Goal: Information Seeking & Learning: Learn about a topic

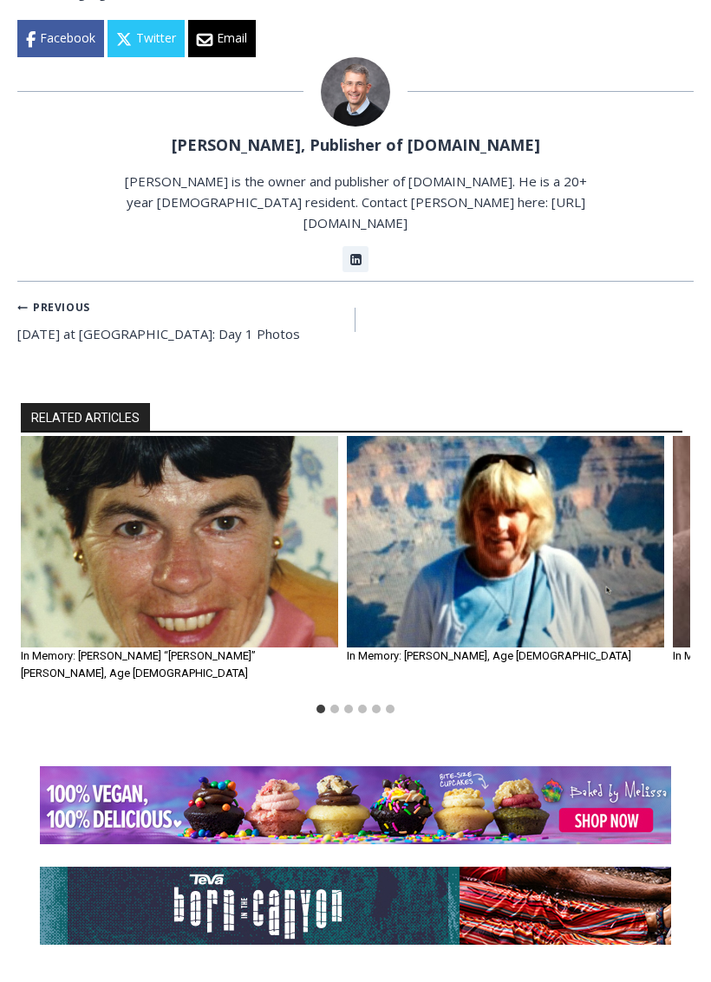
scroll to position [1637, 0]
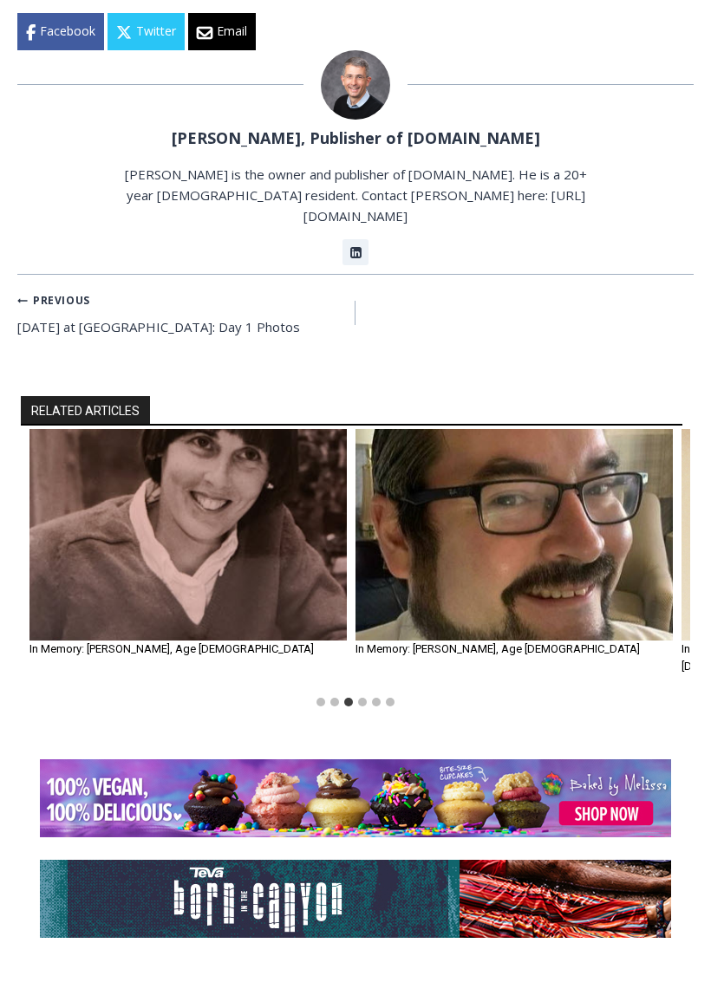
click at [526, 512] on img "4 of 6" at bounding box center [513, 535] width 317 height 212
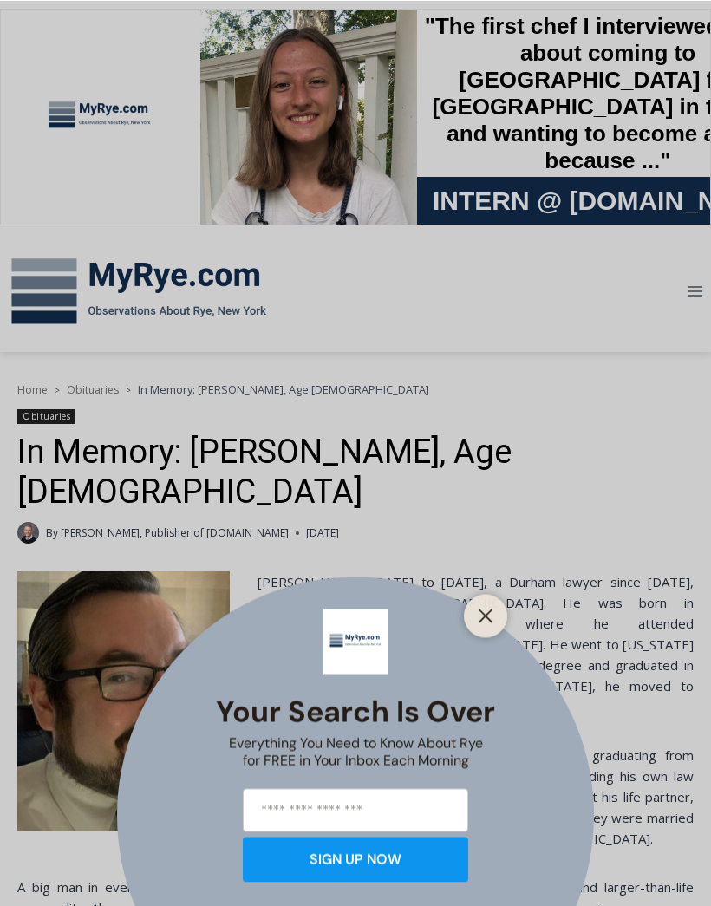
click at [491, 624] on button "Close" at bounding box center [485, 615] width 24 height 24
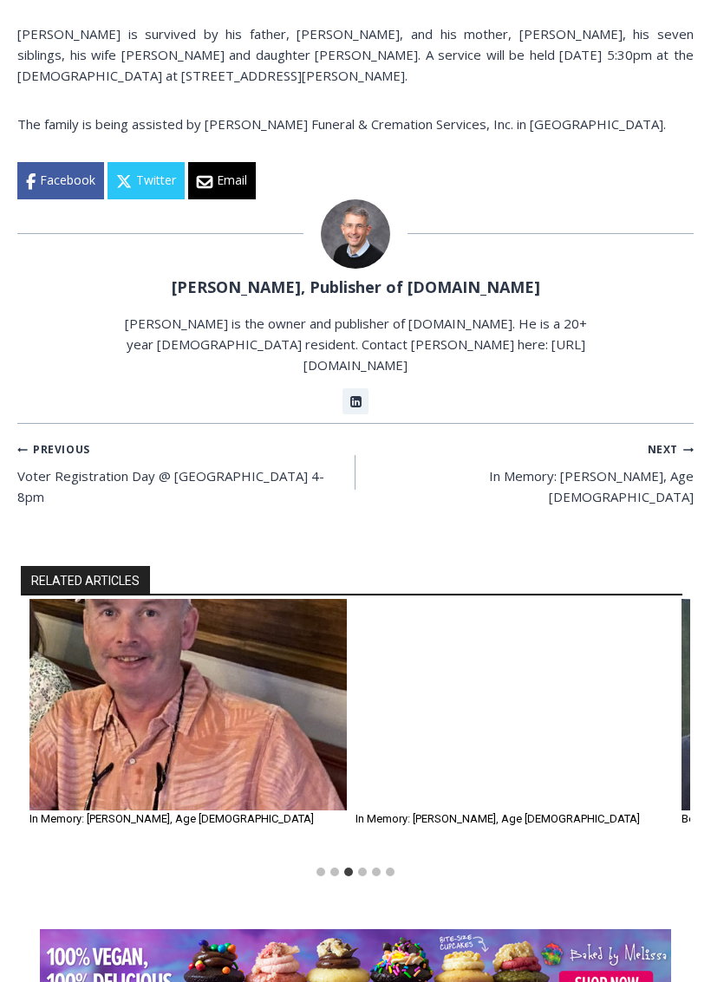
scroll to position [964, 0]
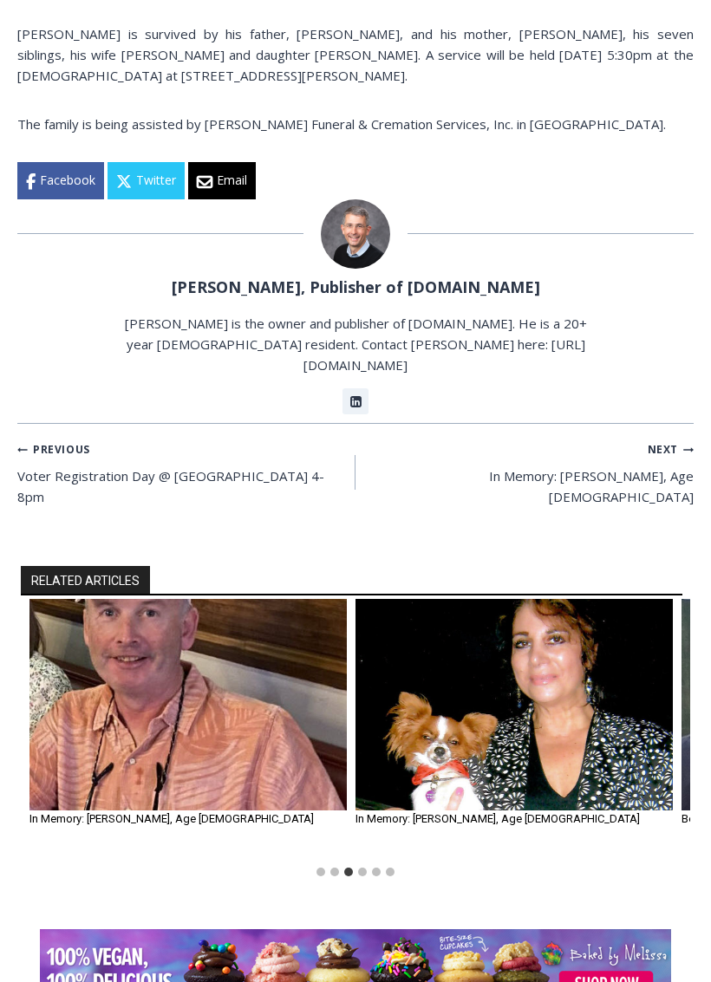
click at [278, 660] on img "3 of 6" at bounding box center [187, 705] width 317 height 212
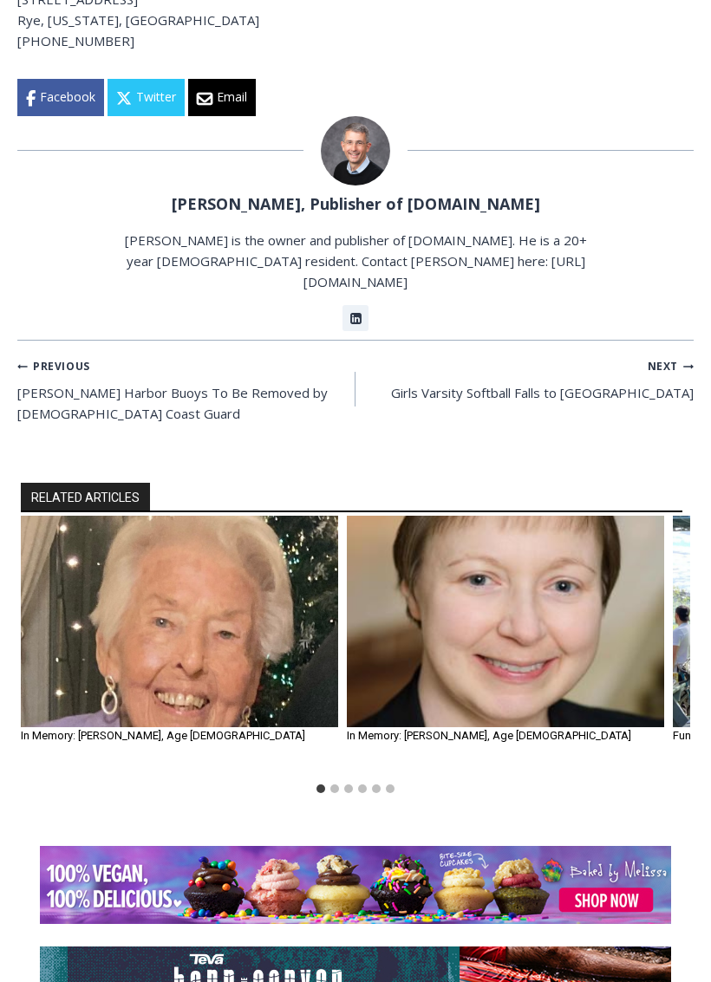
scroll to position [1310, 0]
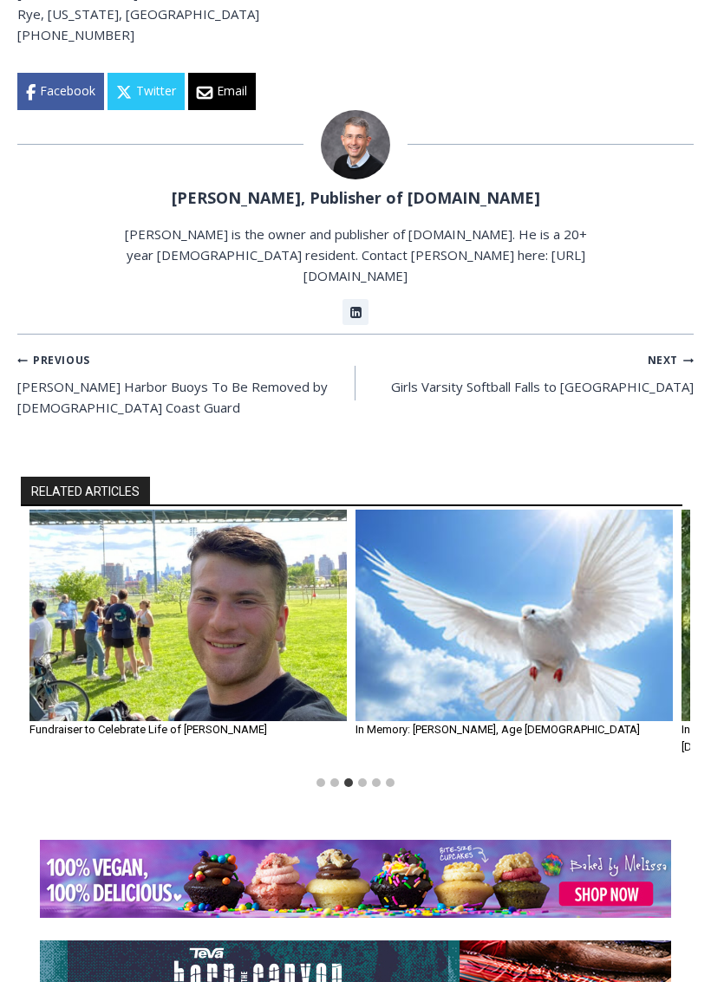
click at [281, 510] on img "3 of 6" at bounding box center [187, 616] width 317 height 212
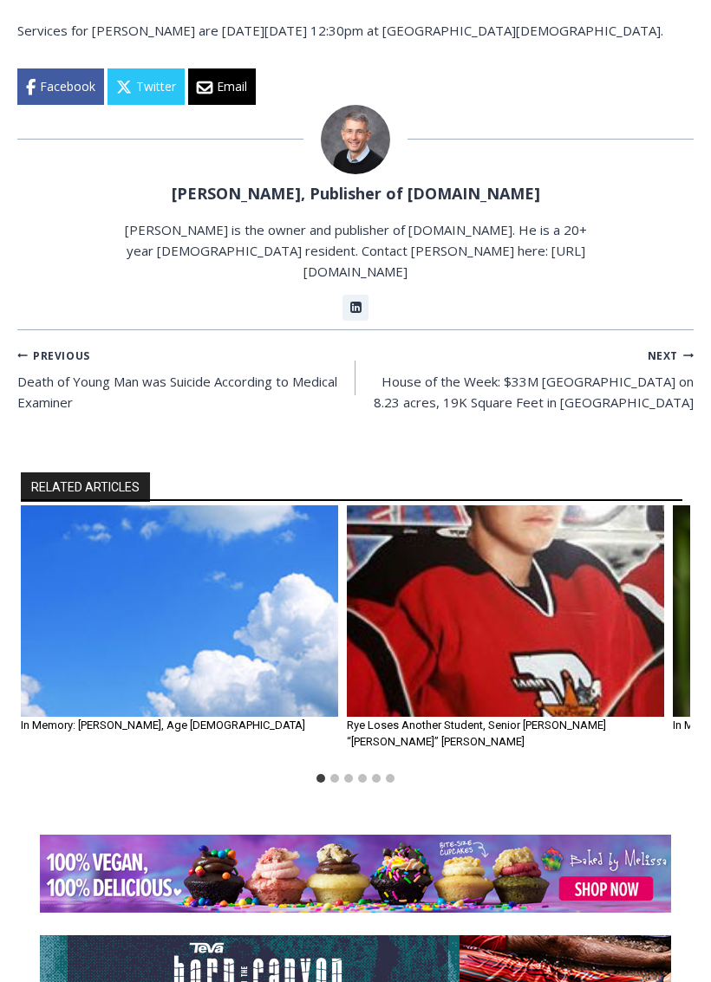
scroll to position [1478, 0]
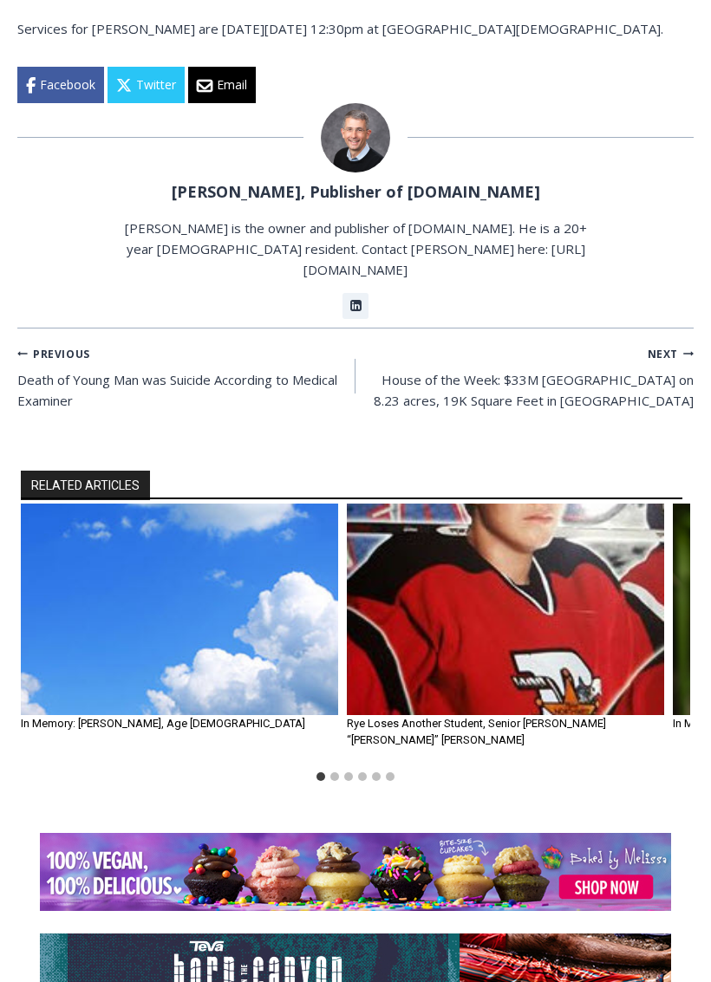
click at [492, 605] on img "2 of 6" at bounding box center [505, 611] width 317 height 212
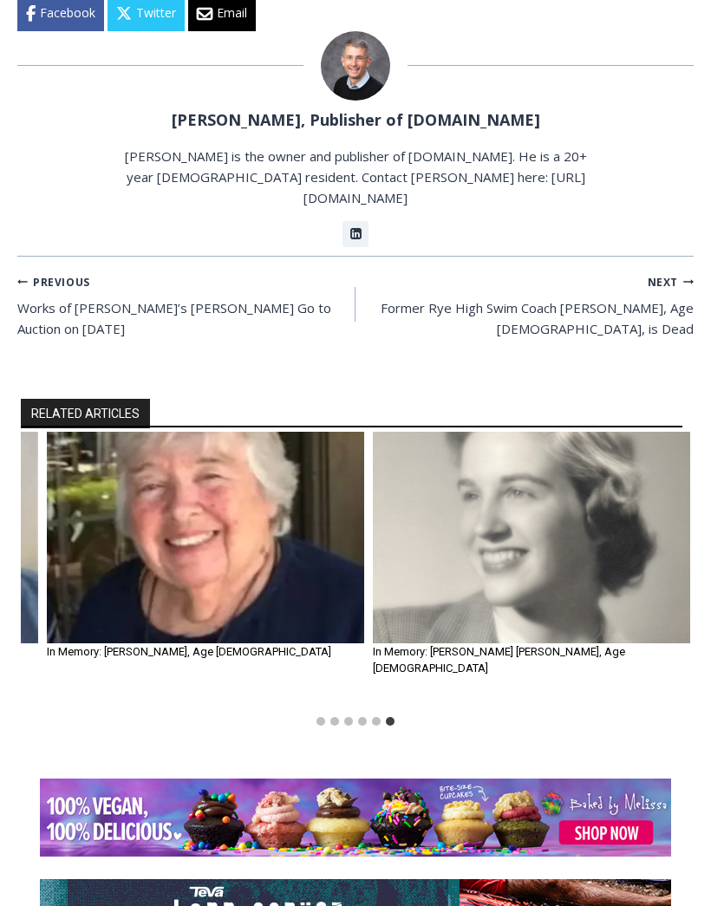
scroll to position [1256, 0]
